Goal: Task Accomplishment & Management: Complete application form

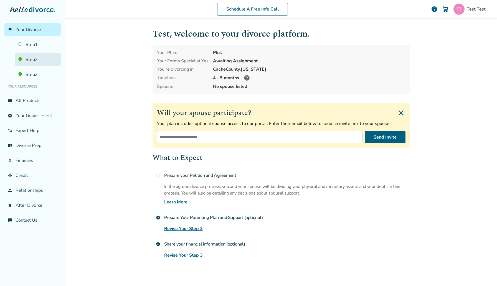
click at [36, 56] on link "Step 2" at bounding box center [38, 59] width 46 height 13
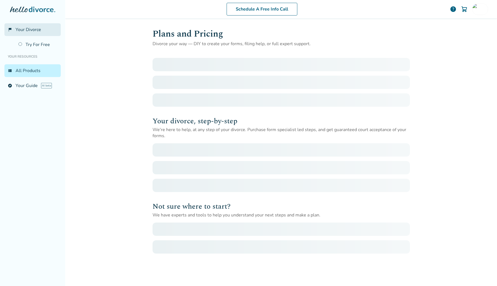
click at [45, 35] on link "flag_2 Your Divorce" at bounding box center [32, 29] width 56 height 13
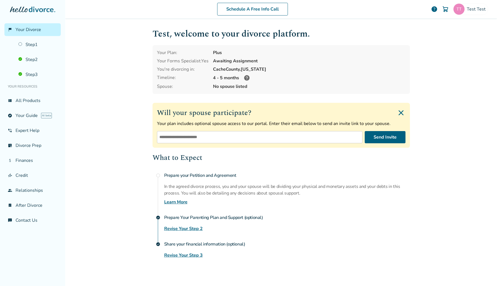
click at [36, 52] on ul "Step 1 Step 2 Step 3" at bounding box center [32, 58] width 56 height 45
click at [40, 47] on link "Step 1" at bounding box center [38, 44] width 46 height 13
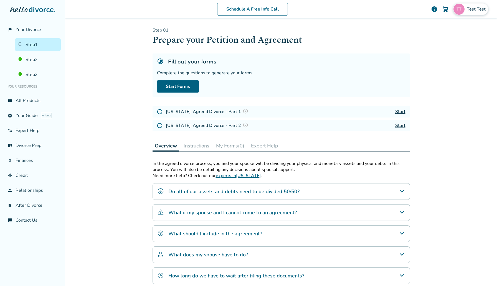
click at [470, 12] on span "Test Test" at bounding box center [477, 9] width 21 height 6
click at [448, 33] on span "[EMAIL_ADDRESS][DOMAIN_NAME]" at bounding box center [451, 34] width 74 height 12
copy span "[EMAIL_ADDRESS][DOMAIN_NAME]"
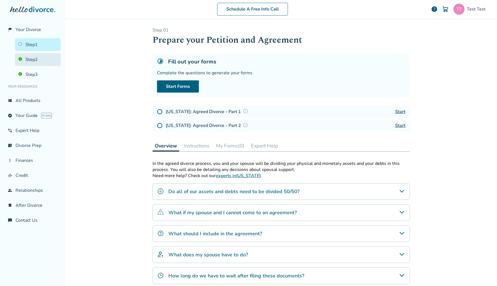
click at [40, 56] on link "Step 2" at bounding box center [38, 59] width 46 height 13
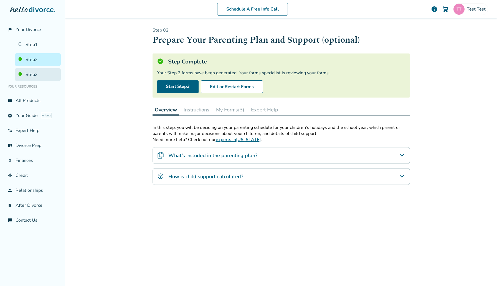
click at [40, 76] on link "Step 3" at bounding box center [38, 74] width 46 height 13
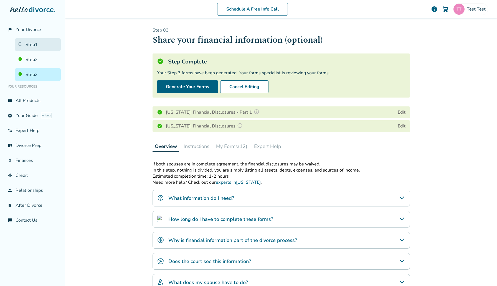
click at [48, 50] on link "Step 1" at bounding box center [38, 44] width 46 height 13
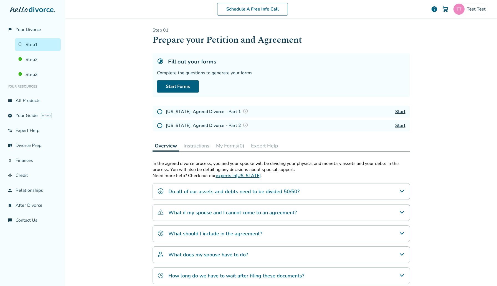
click at [20, 46] on link "Step 1" at bounding box center [38, 44] width 46 height 13
click at [29, 46] on link "Step 1" at bounding box center [38, 44] width 46 height 13
click at [470, 13] on div "Test Test" at bounding box center [470, 9] width 35 height 12
click at [436, 43] on link "Profile" at bounding box center [429, 48] width 13 height 11
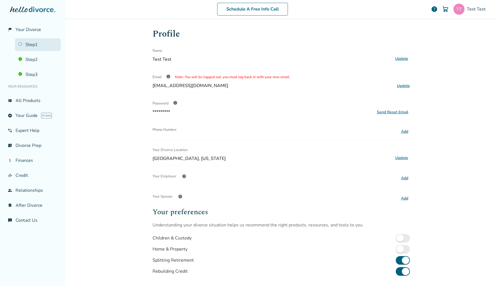
click at [29, 39] on link "Step 1" at bounding box center [38, 44] width 46 height 13
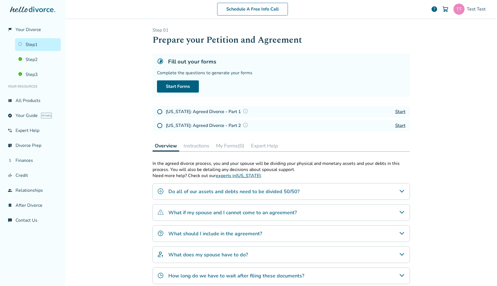
click at [236, 139] on div "Step 0 1 Prepare your Petition and Agreement Fill out your forms Complete the q…" at bounding box center [280, 157] width 257 height 261
click at [25, 58] on link "Step 2" at bounding box center [38, 59] width 46 height 13
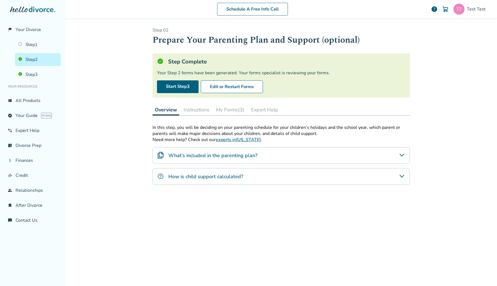
click at [234, 111] on button "My Forms (3)" at bounding box center [230, 109] width 33 height 11
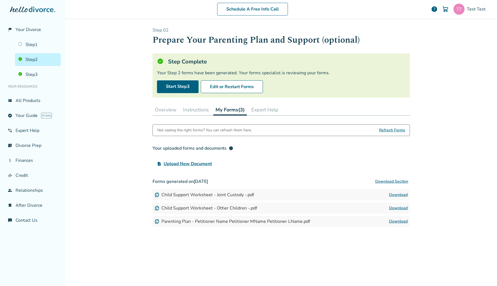
click at [403, 218] on link "Download" at bounding box center [398, 221] width 19 height 7
click at [480, 6] on span "Test Test" at bounding box center [477, 9] width 21 height 6
click at [424, 43] on link "Profile" at bounding box center [429, 48] width 13 height 11
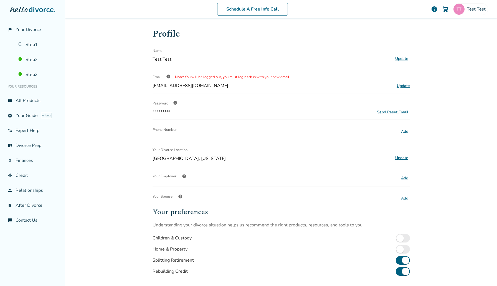
click at [398, 157] on button "Update" at bounding box center [401, 157] width 16 height 7
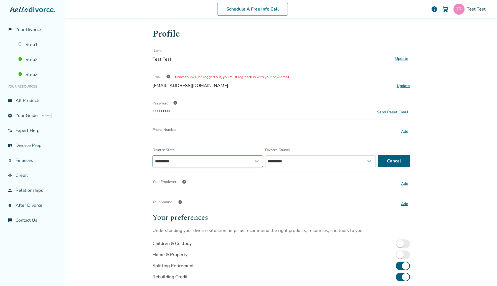
click at [225, 156] on select "**********" at bounding box center [207, 162] width 111 height 12
select select "**"
select select "*****"
select select "**"
click at [152, 156] on select "**********" at bounding box center [207, 162] width 111 height 12
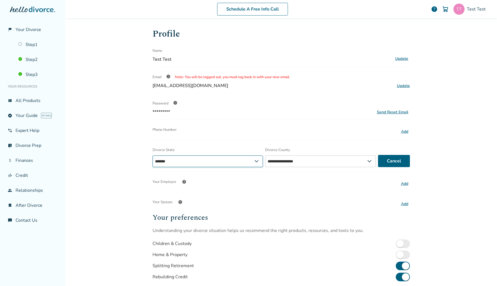
select select "*****"
click at [289, 162] on select "**********" at bounding box center [323, 162] width 113 height 12
select select "********"
click at [267, 156] on select "**********" at bounding box center [323, 162] width 113 height 12
click at [400, 163] on button "Save" at bounding box center [396, 161] width 28 height 12
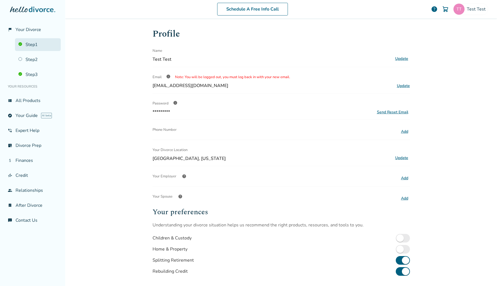
click at [48, 42] on link "Step 1" at bounding box center [38, 44] width 46 height 13
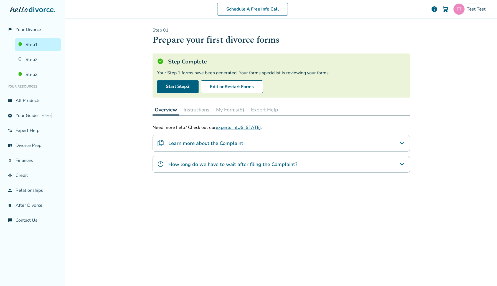
click at [230, 108] on button "My Forms (8)" at bounding box center [230, 109] width 33 height 11
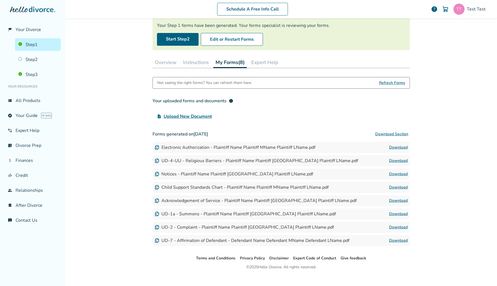
scroll to position [47, 0]
click at [25, 27] on span "Your Divorce" at bounding box center [29, 30] width 26 height 6
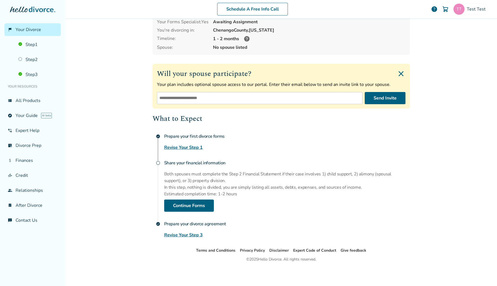
scroll to position [27, 0]
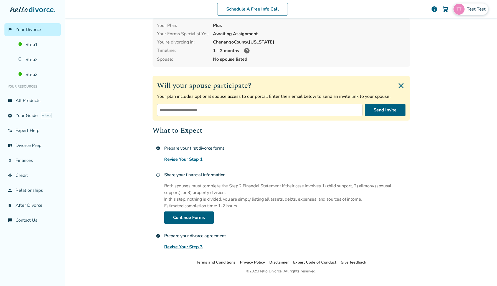
click at [468, 9] on span "Test Test" at bounding box center [477, 9] width 21 height 6
click at [428, 43] on link "Profile" at bounding box center [429, 48] width 13 height 11
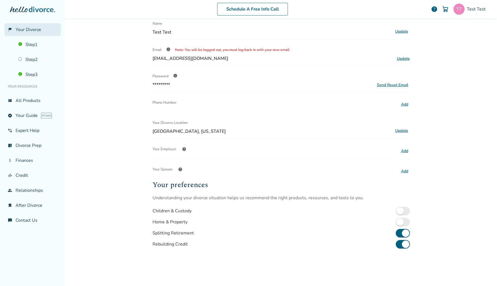
click at [30, 34] on link "flag_2 Your Divorce" at bounding box center [32, 29] width 56 height 13
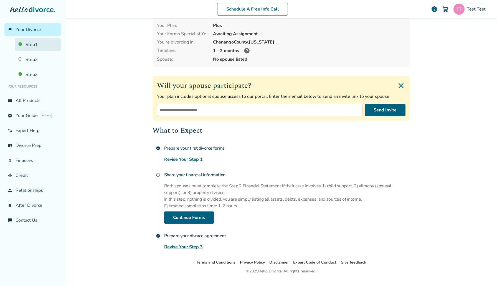
click at [33, 43] on link "Step 1" at bounding box center [38, 44] width 46 height 13
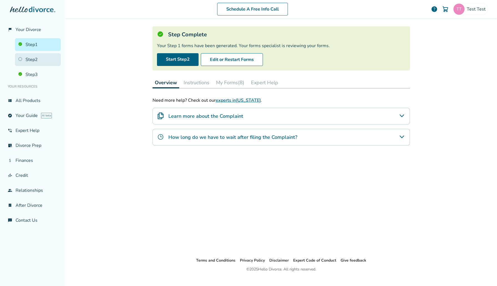
click at [35, 65] on link "Step 2" at bounding box center [38, 59] width 46 height 13
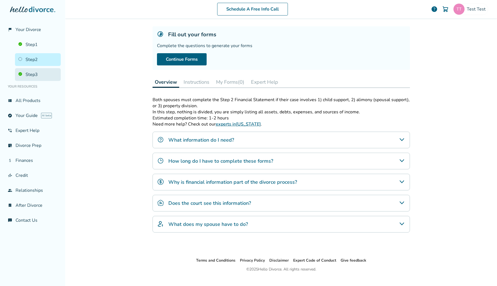
click at [39, 74] on link "Step 3" at bounding box center [38, 74] width 46 height 13
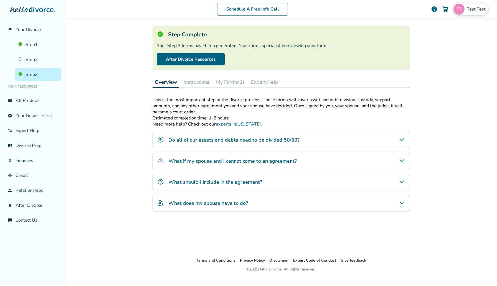
click at [472, 9] on span "Test Test" at bounding box center [477, 9] width 21 height 6
click at [436, 43] on div "Profile" at bounding box center [451, 48] width 74 height 11
click at [434, 43] on link "Profile" at bounding box center [429, 48] width 13 height 11
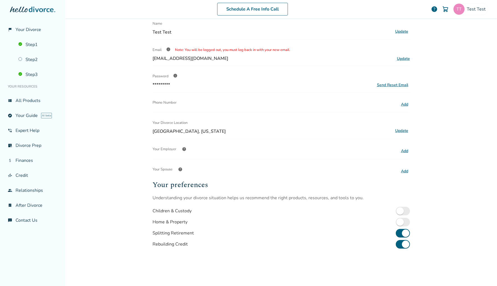
click at [403, 150] on button "Add" at bounding box center [404, 150] width 11 height 7
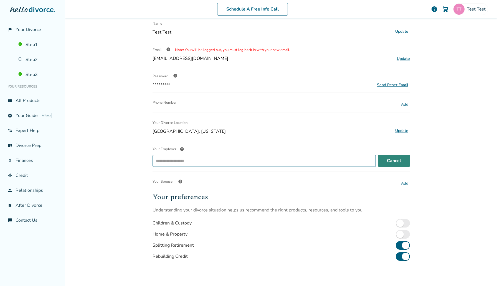
click at [251, 155] on div "​" at bounding box center [263, 161] width 223 height 12
click at [155, 155] on div "​" at bounding box center [263, 161] width 223 height 12
click at [174, 159] on input "Your Employer help ​" at bounding box center [263, 160] width 219 height 9
click at [175, 159] on input "Your Employer help ​" at bounding box center [263, 160] width 219 height 9
click at [401, 163] on button "Cancel" at bounding box center [394, 161] width 32 height 12
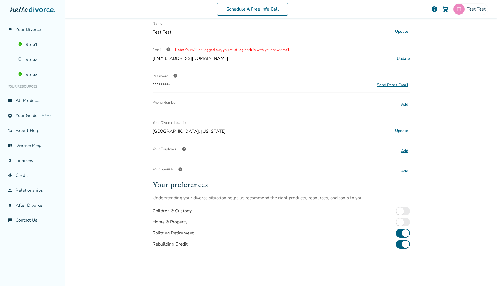
click at [404, 154] on button "Add" at bounding box center [404, 150] width 11 height 7
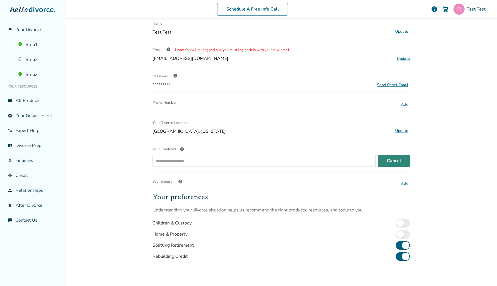
click at [386, 156] on button "Cancel" at bounding box center [394, 161] width 32 height 12
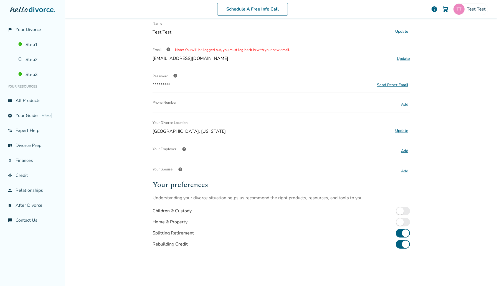
click at [402, 151] on button "Add" at bounding box center [404, 150] width 11 height 7
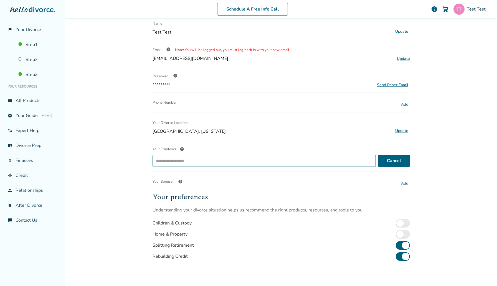
click at [325, 158] on input "Your Employer help ​" at bounding box center [263, 160] width 219 height 9
click at [390, 157] on button "Cancel" at bounding box center [394, 161] width 32 height 12
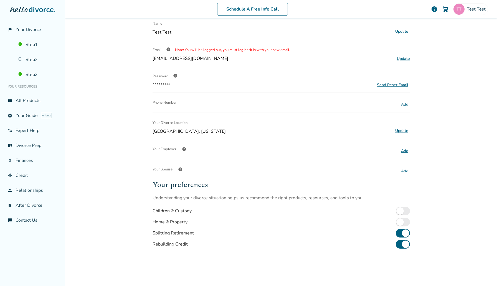
click at [408, 169] on button "Add" at bounding box center [404, 171] width 11 height 7
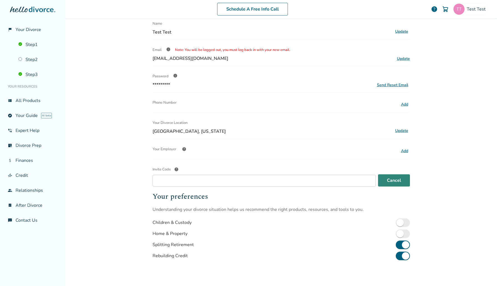
click at [400, 178] on button "Cancel" at bounding box center [394, 180] width 32 height 12
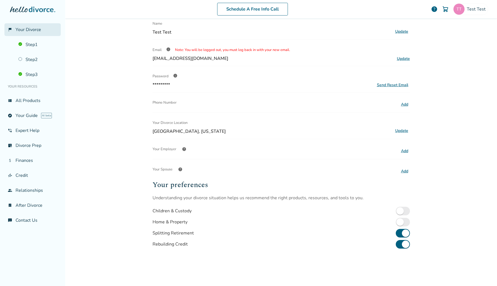
click at [36, 31] on span "Your Divorce" at bounding box center [29, 30] width 26 height 6
